Goal: Task Accomplishment & Management: Use online tool/utility

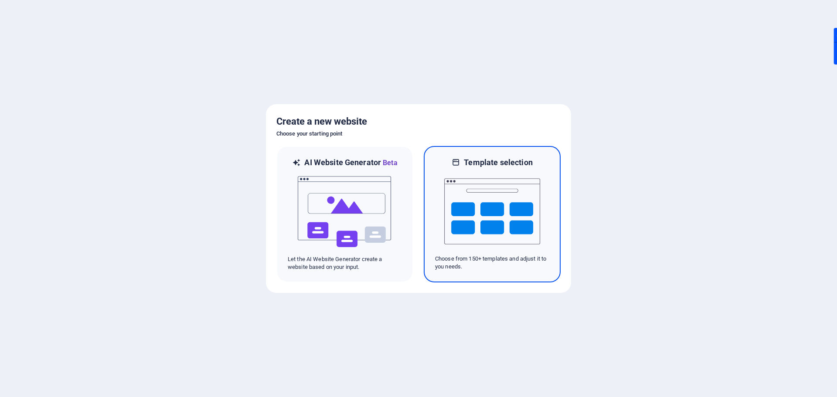
click at [462, 222] on img at bounding box center [492, 211] width 96 height 87
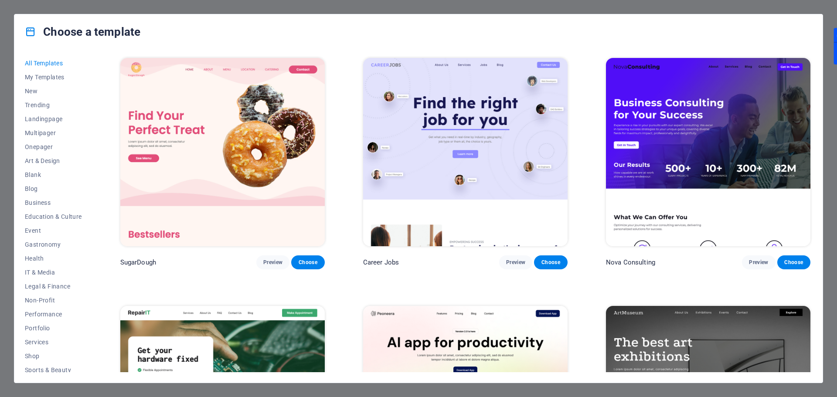
click at [689, 225] on img at bounding box center [708, 152] width 205 height 188
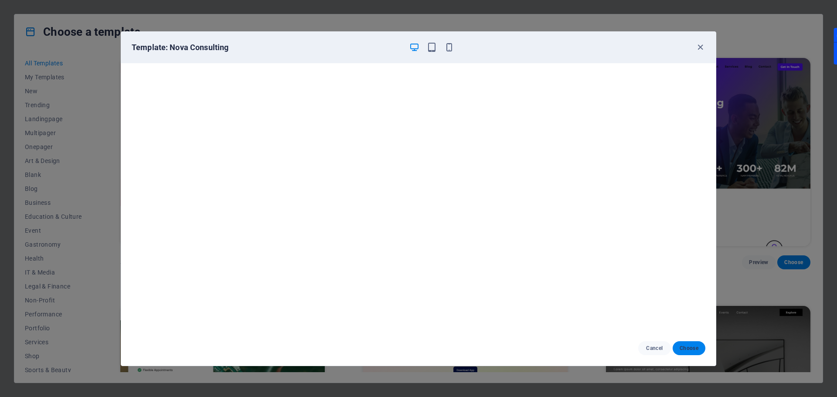
click at [681, 345] on span "Choose" at bounding box center [689, 348] width 19 height 7
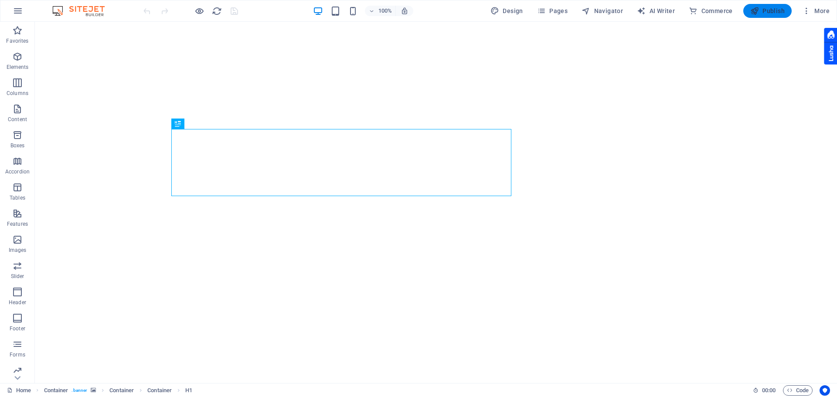
click at [774, 5] on button "Publish" at bounding box center [768, 11] width 48 height 14
